Goal: Task Accomplishment & Management: Manage account settings

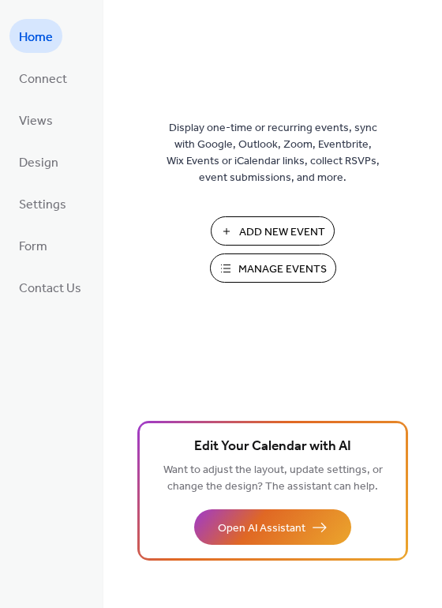
click at [291, 275] on span "Manage Events" at bounding box center [282, 269] width 88 height 17
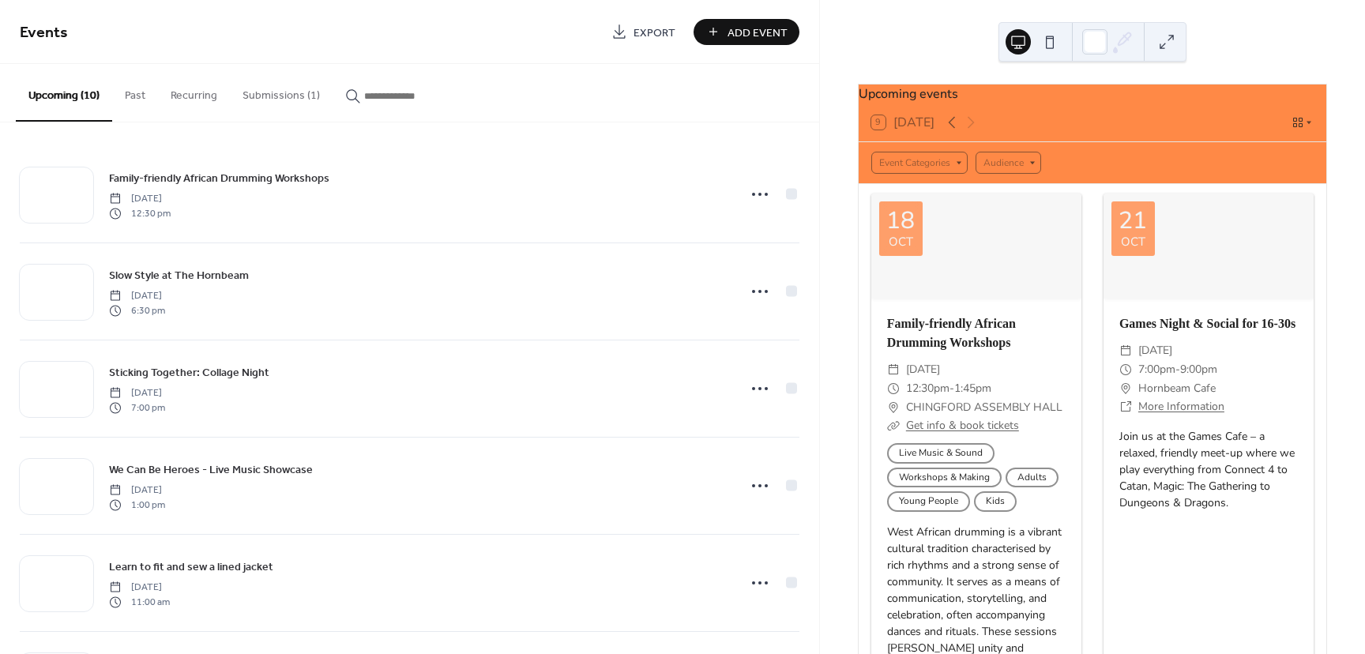
click at [285, 84] on button "Submissions (1)" at bounding box center [281, 92] width 103 height 56
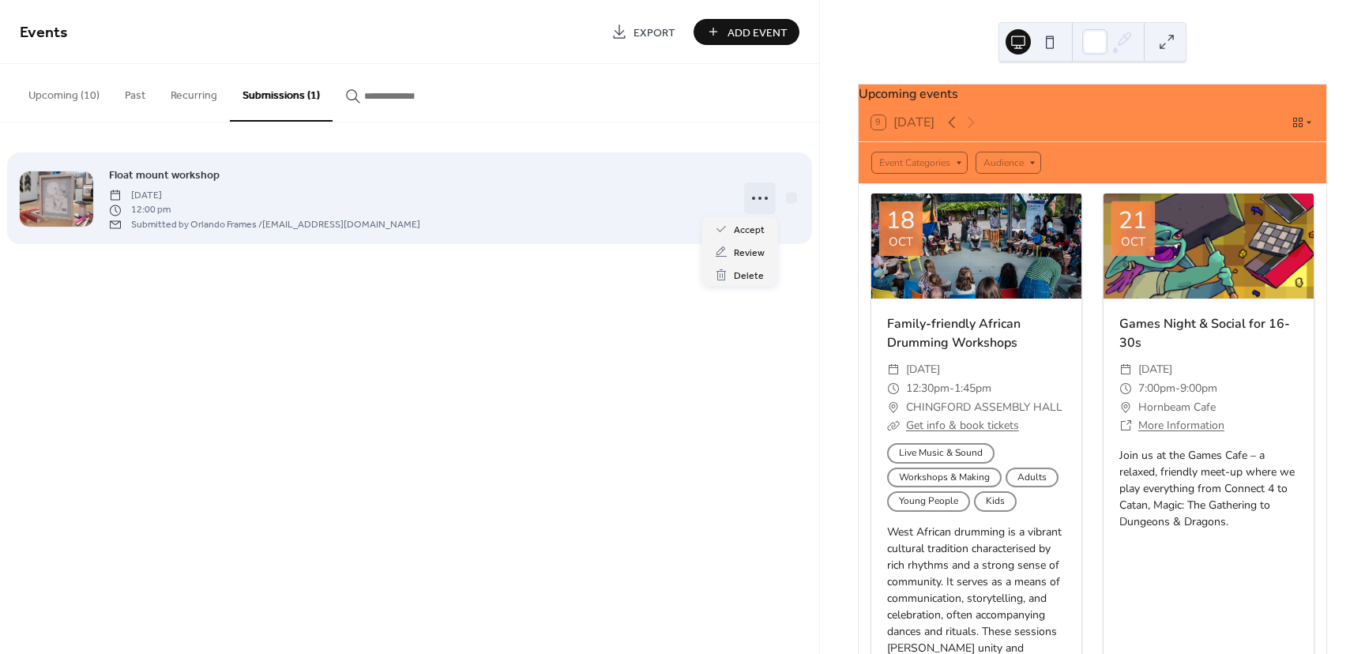
click at [758, 201] on icon at bounding box center [759, 198] width 25 height 25
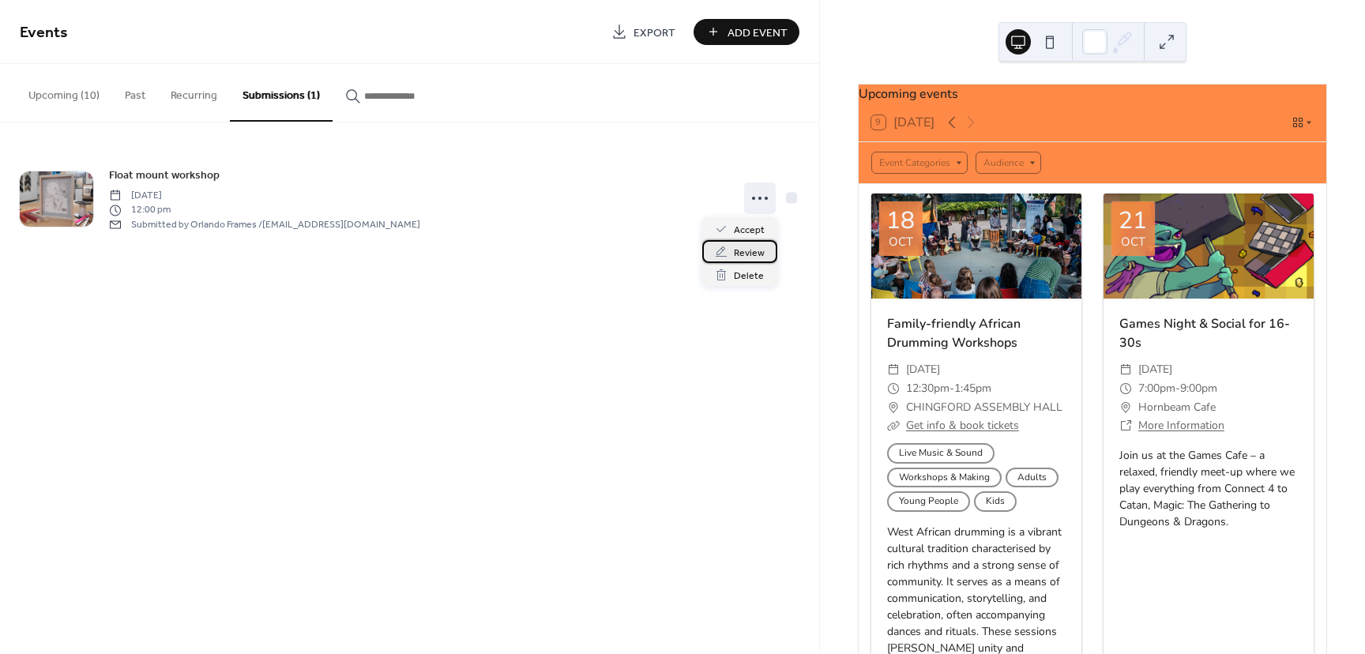
click at [745, 251] on span "Review" at bounding box center [749, 253] width 31 height 17
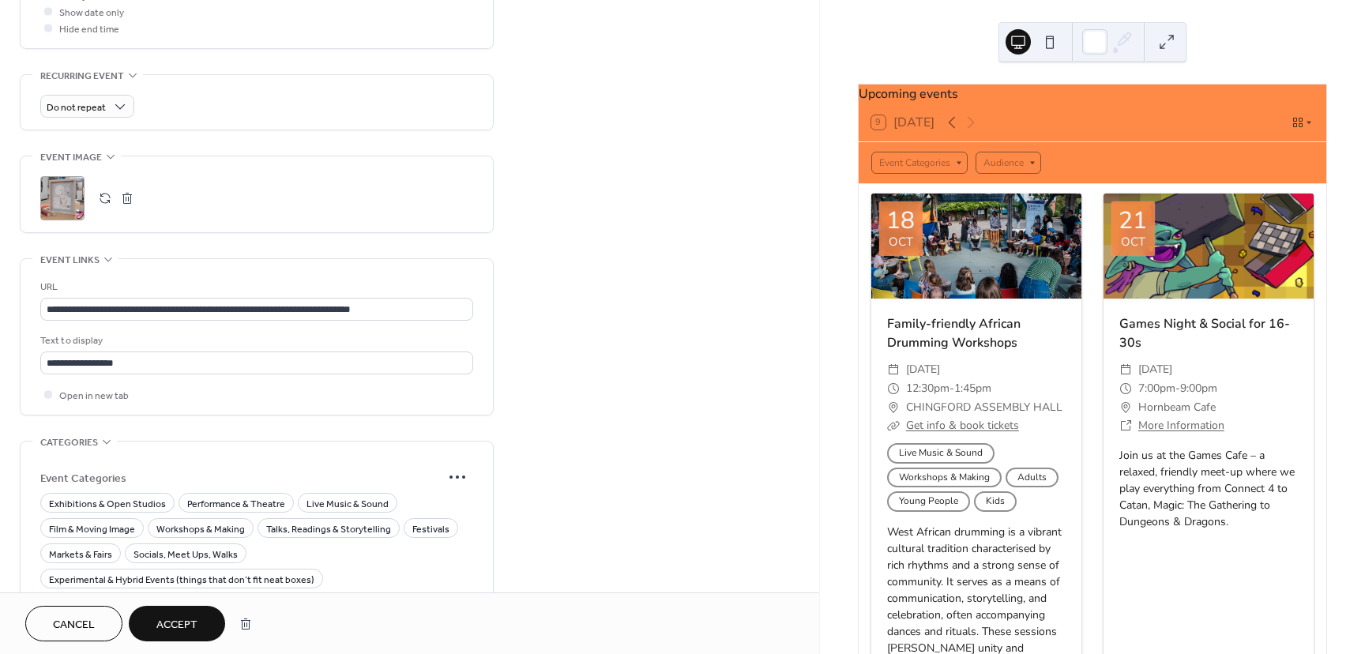
scroll to position [1, 0]
click at [190, 521] on span "Workshops & Making" at bounding box center [200, 529] width 88 height 17
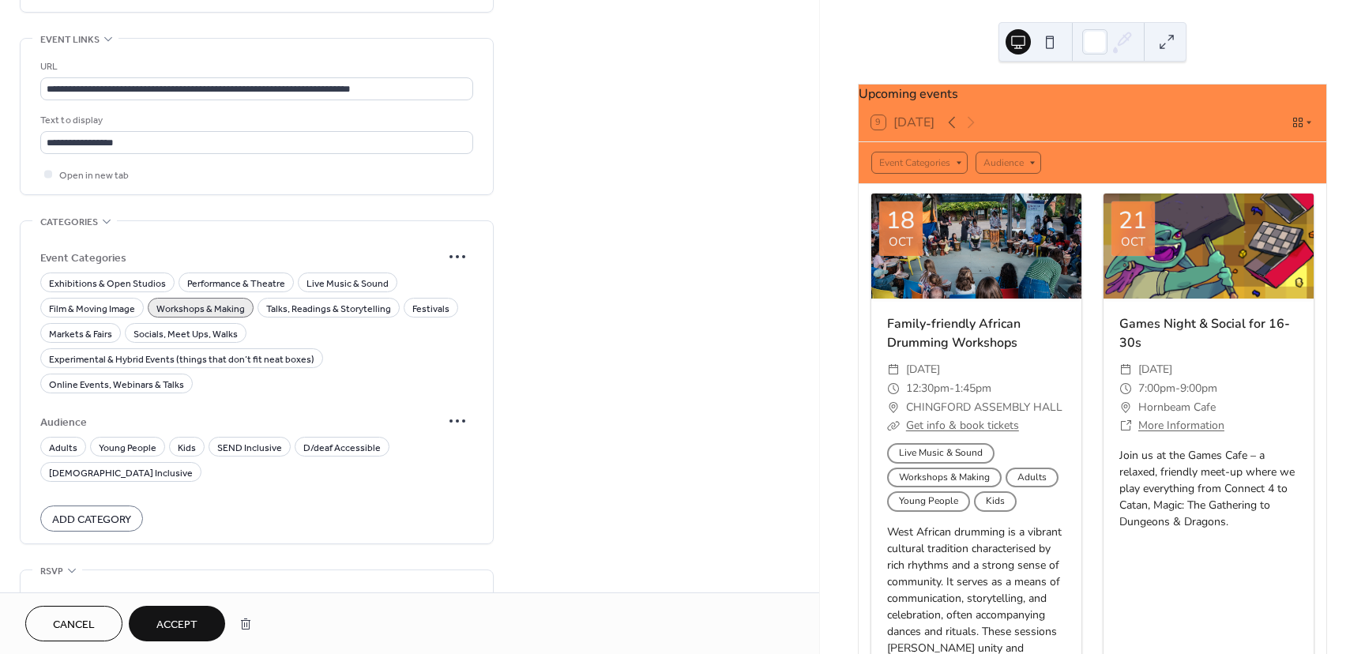
scroll to position [983, 0]
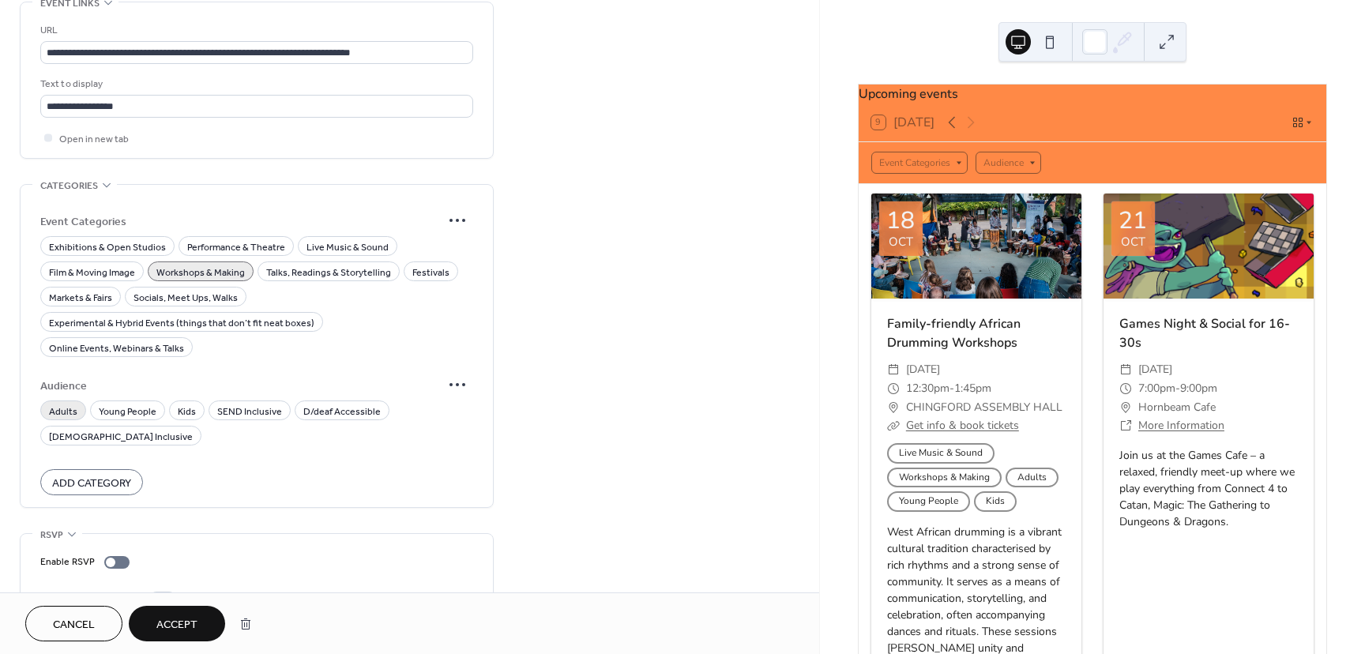
click at [69, 404] on span "Adults" at bounding box center [63, 412] width 28 height 17
click at [176, 638] on button "Accept" at bounding box center [177, 624] width 96 height 36
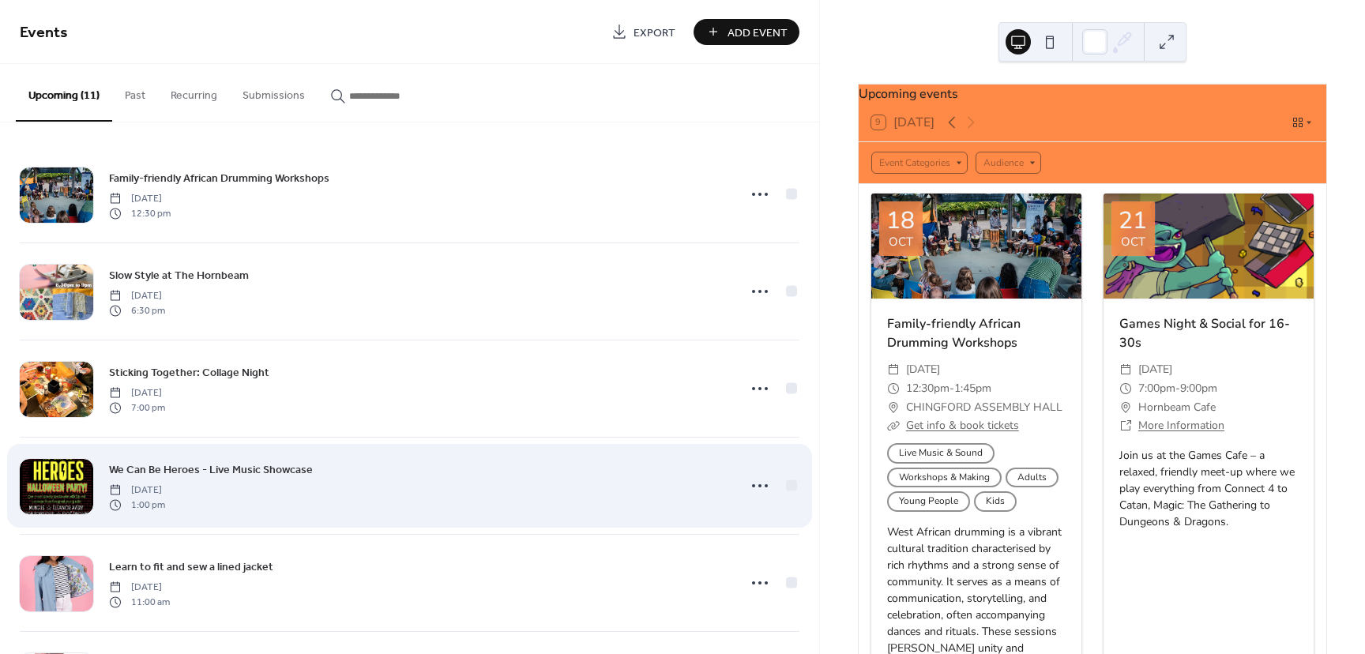
scroll to position [584, 0]
